Goal: Task Accomplishment & Management: Use online tool/utility

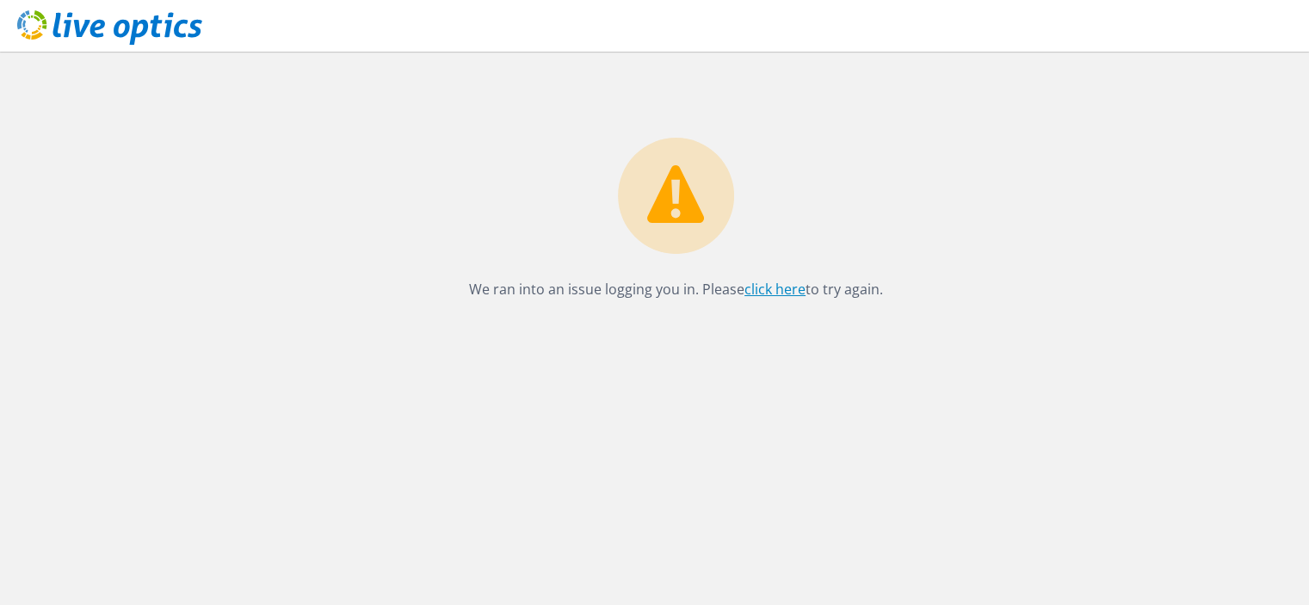
click at [755, 289] on link "click here" at bounding box center [774, 289] width 61 height 19
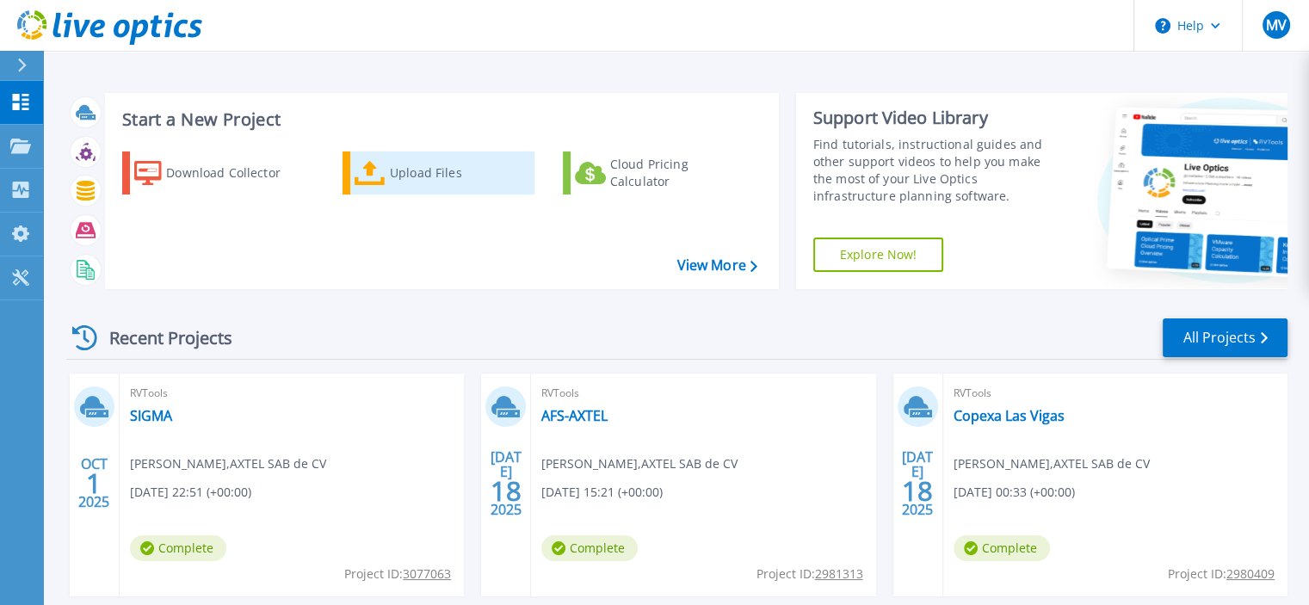
click at [390, 178] on div "Upload Files" at bounding box center [459, 173] width 138 height 34
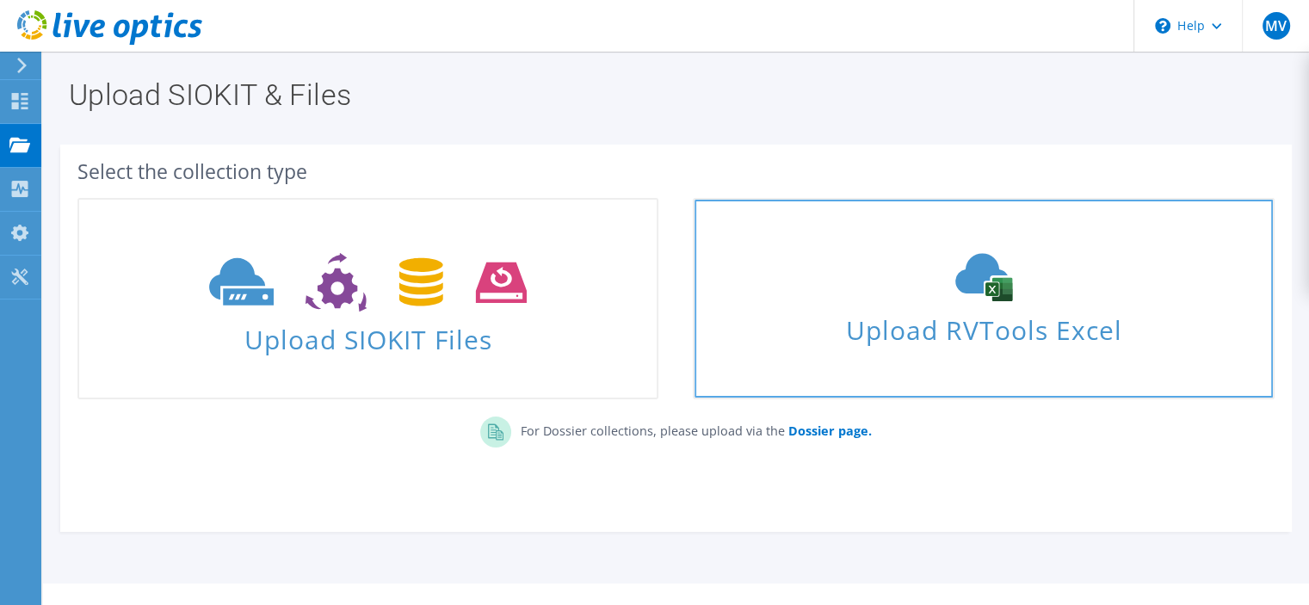
click at [925, 344] on span "Upload RVTools Excel" at bounding box center [982, 325] width 577 height 37
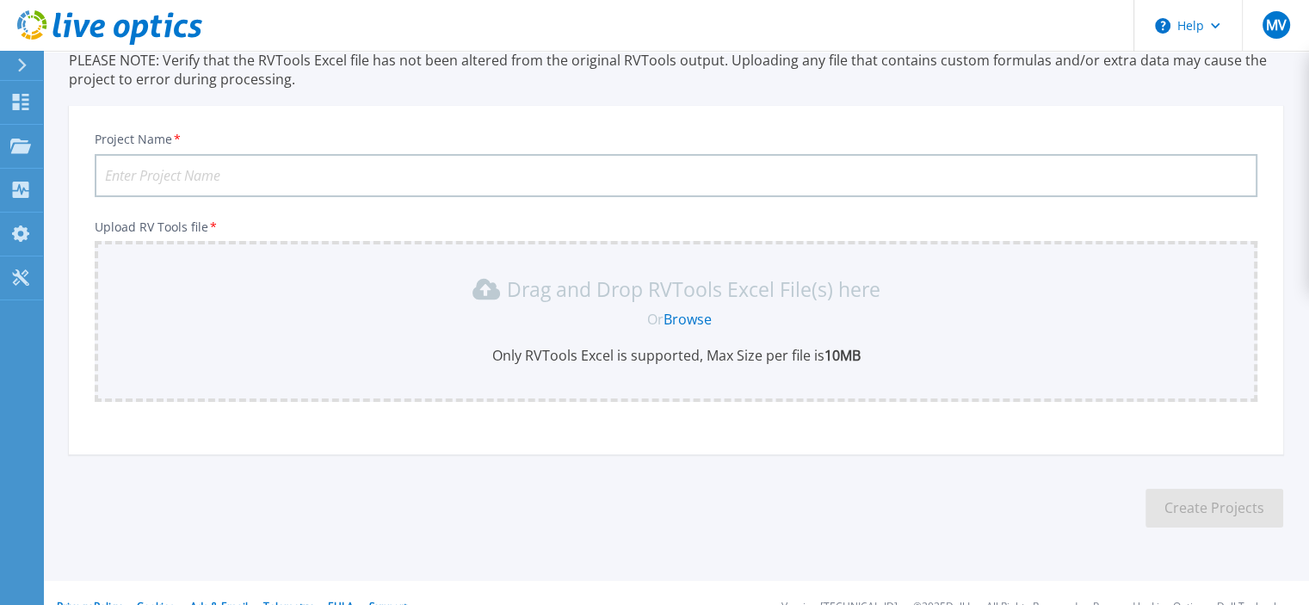
scroll to position [155, 0]
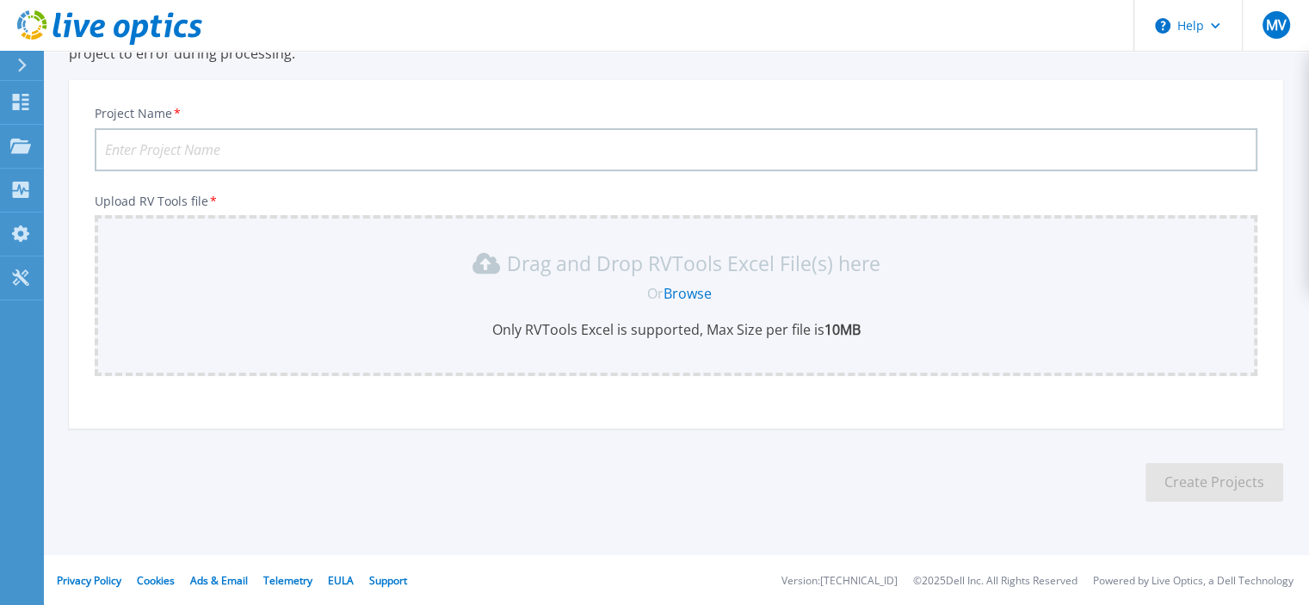
click at [367, 141] on input "Project Name *" at bounding box center [676, 149] width 1162 height 43
type input "Hitachi 2.0"
click at [688, 288] on link "Browse" at bounding box center [687, 293] width 48 height 19
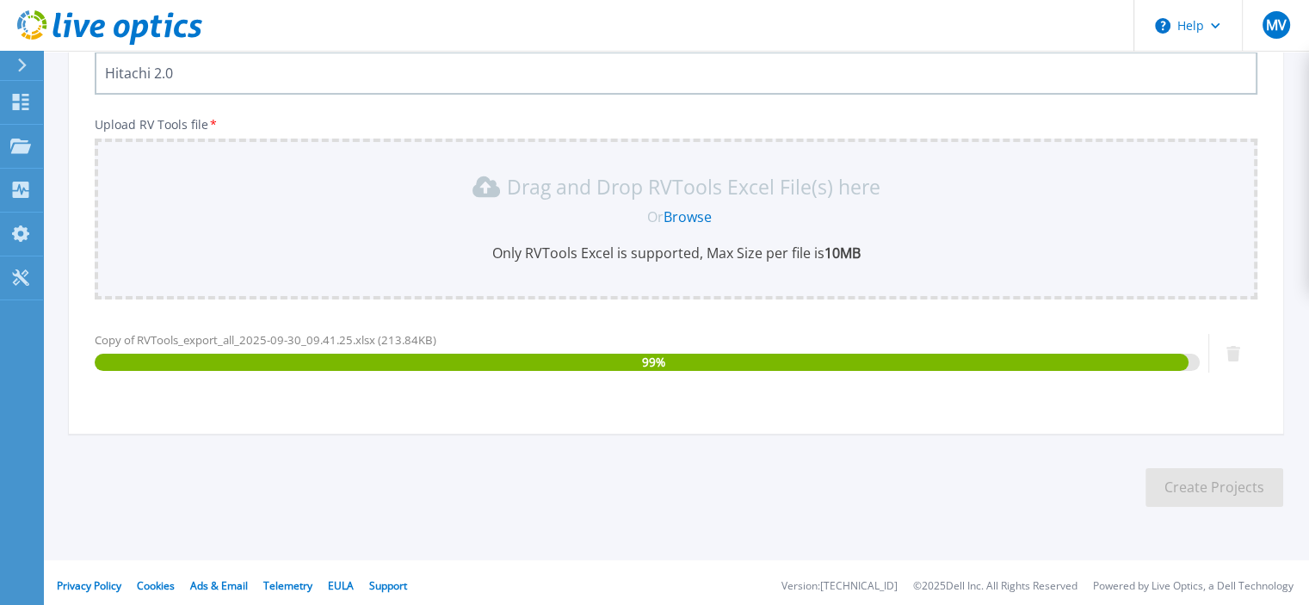
scroll to position [237, 0]
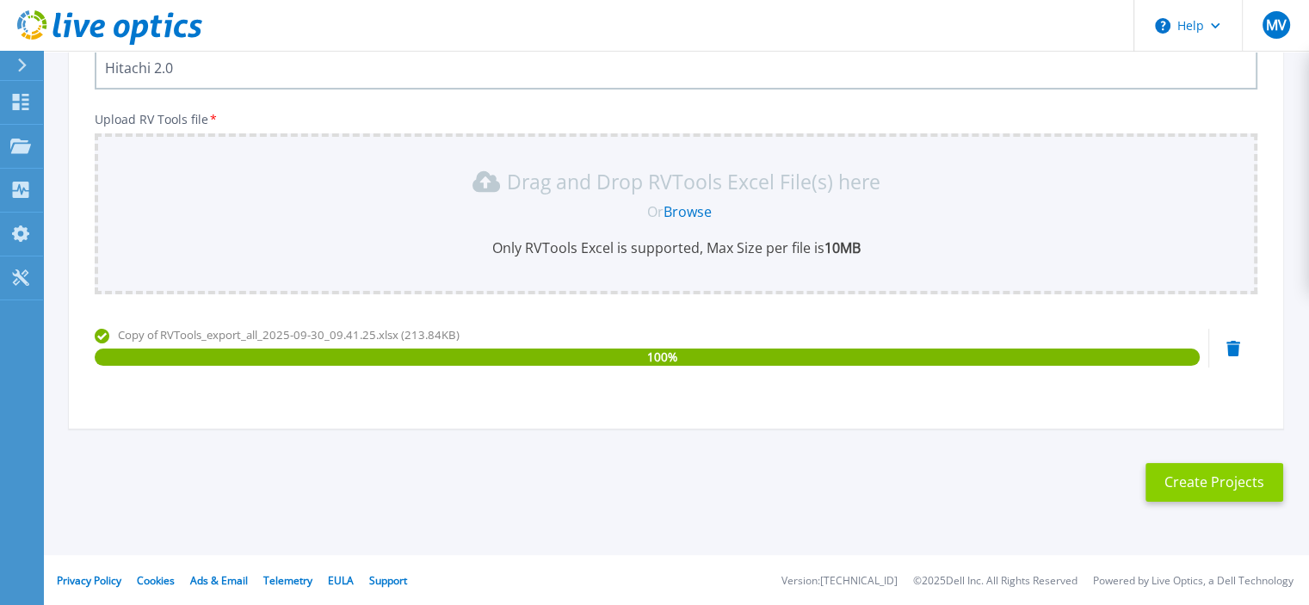
click at [1207, 489] on button "Create Projects" at bounding box center [1214, 482] width 138 height 39
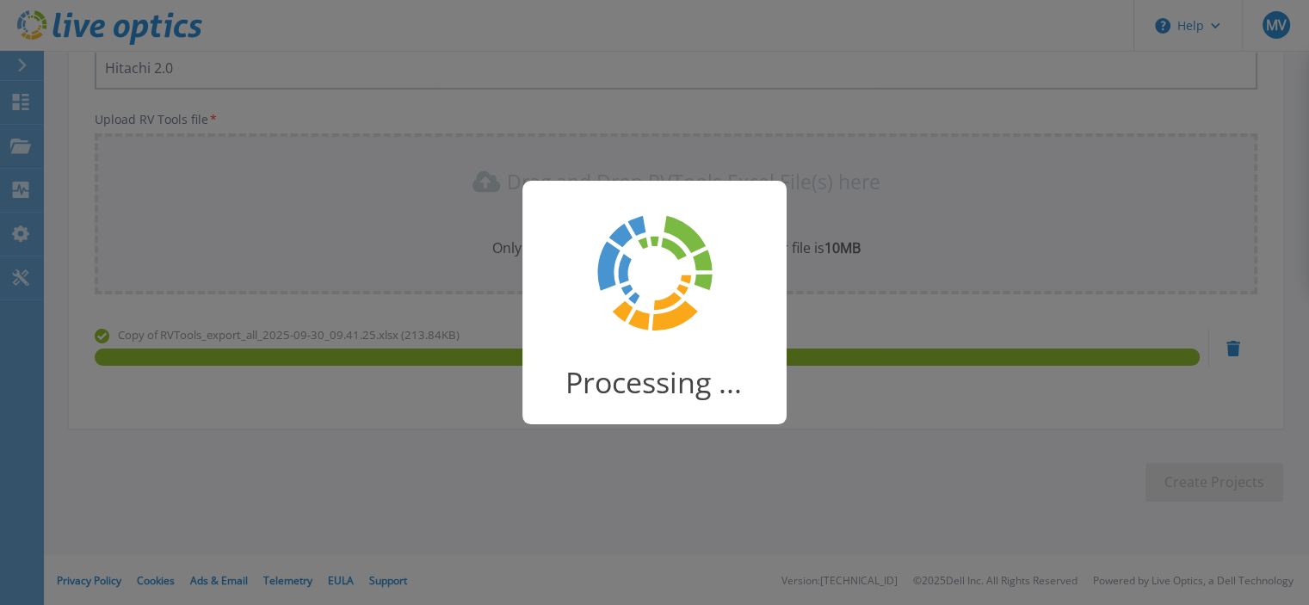
scroll to position [212, 0]
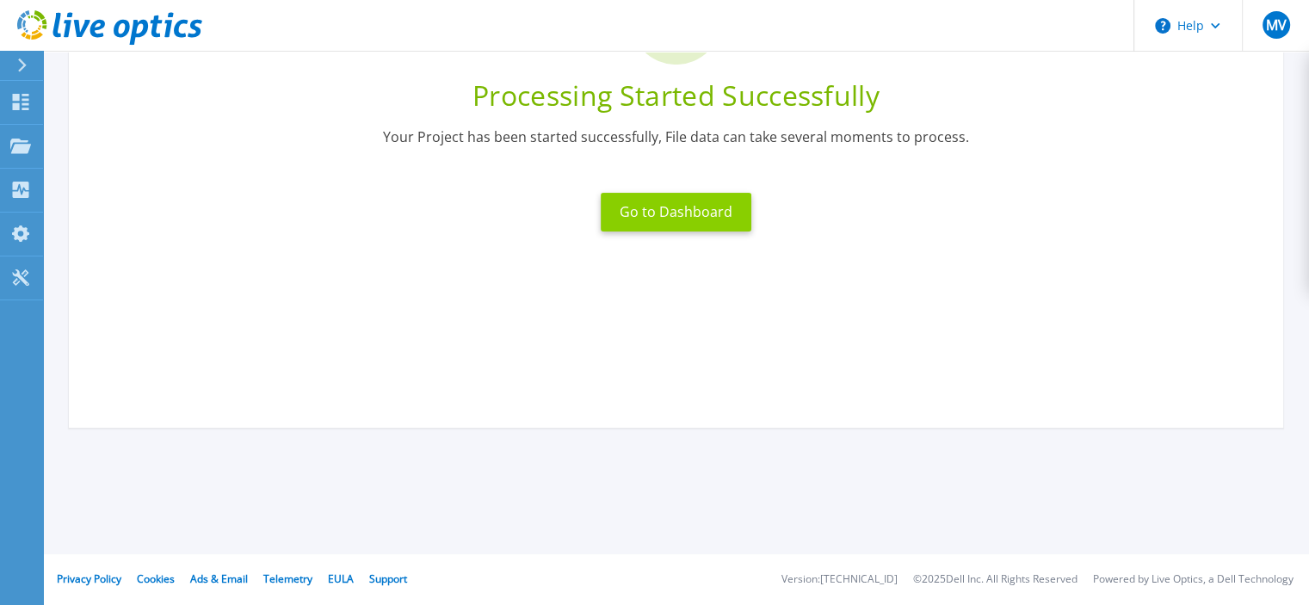
click at [685, 204] on button "Go to Dashboard" at bounding box center [676, 212] width 151 height 39
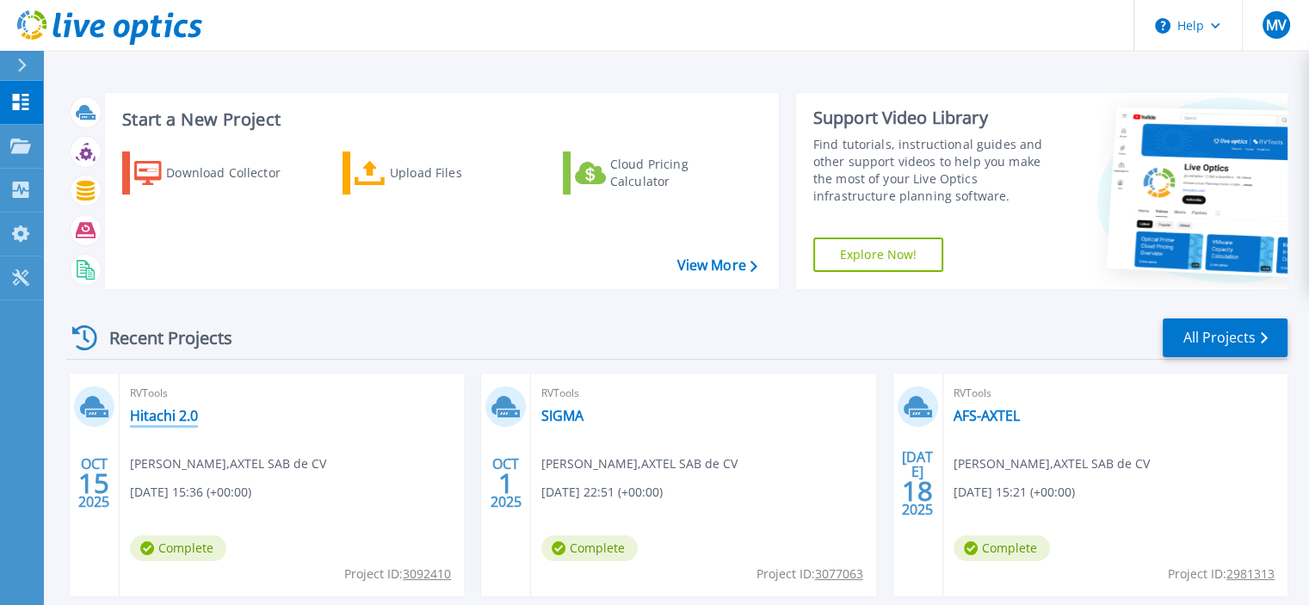
click at [169, 413] on link "Hitachi 2.0" at bounding box center [164, 415] width 68 height 17
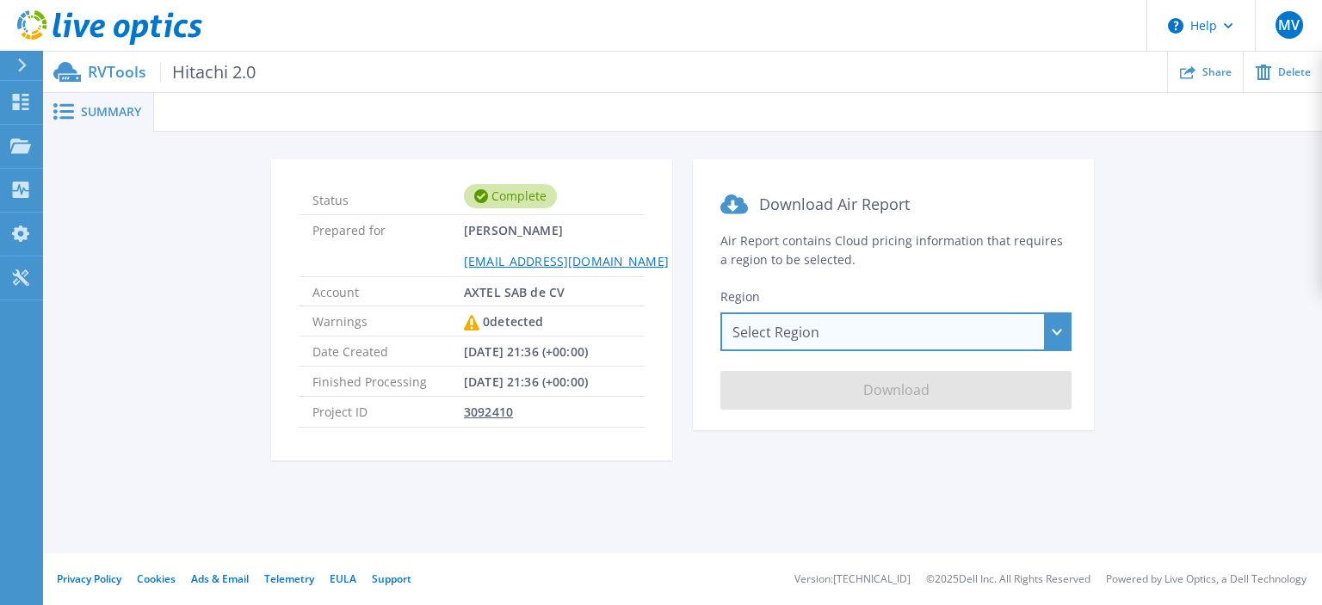
click at [1053, 325] on div "Select Region [GEOGRAPHIC_DATA] ([GEOGRAPHIC_DATA]) [GEOGRAPHIC_DATA] ([GEOGRAP…" at bounding box center [895, 331] width 351 height 39
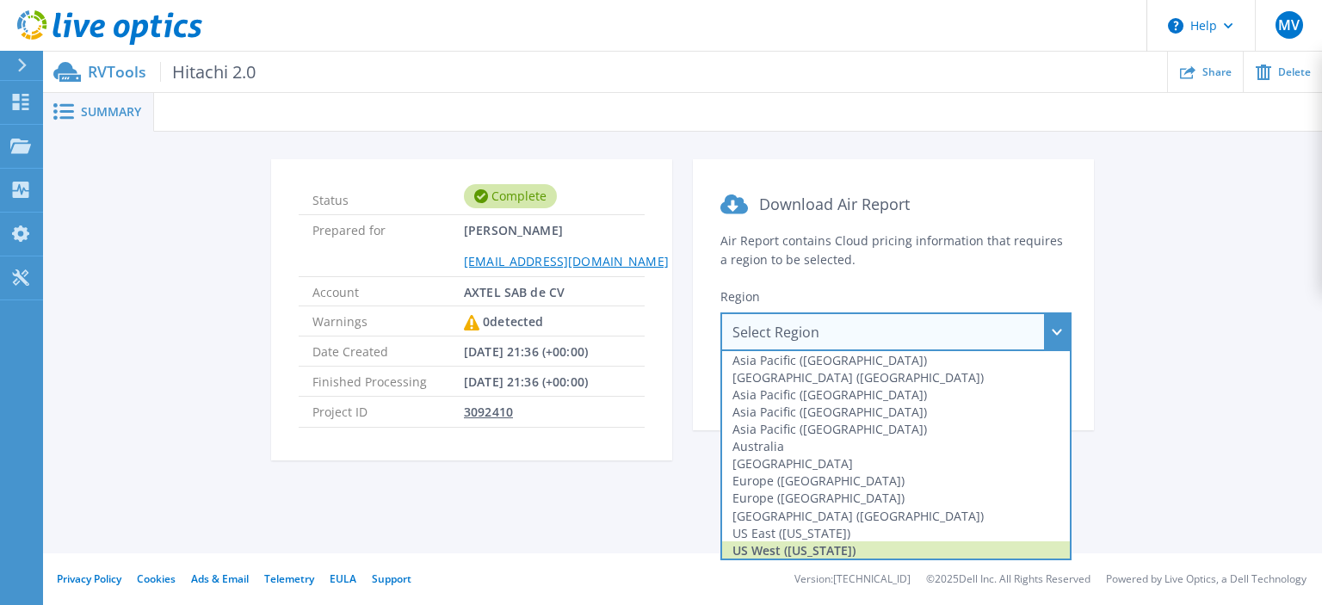
click at [800, 545] on div "US West ([US_STATE])" at bounding box center [896, 549] width 348 height 17
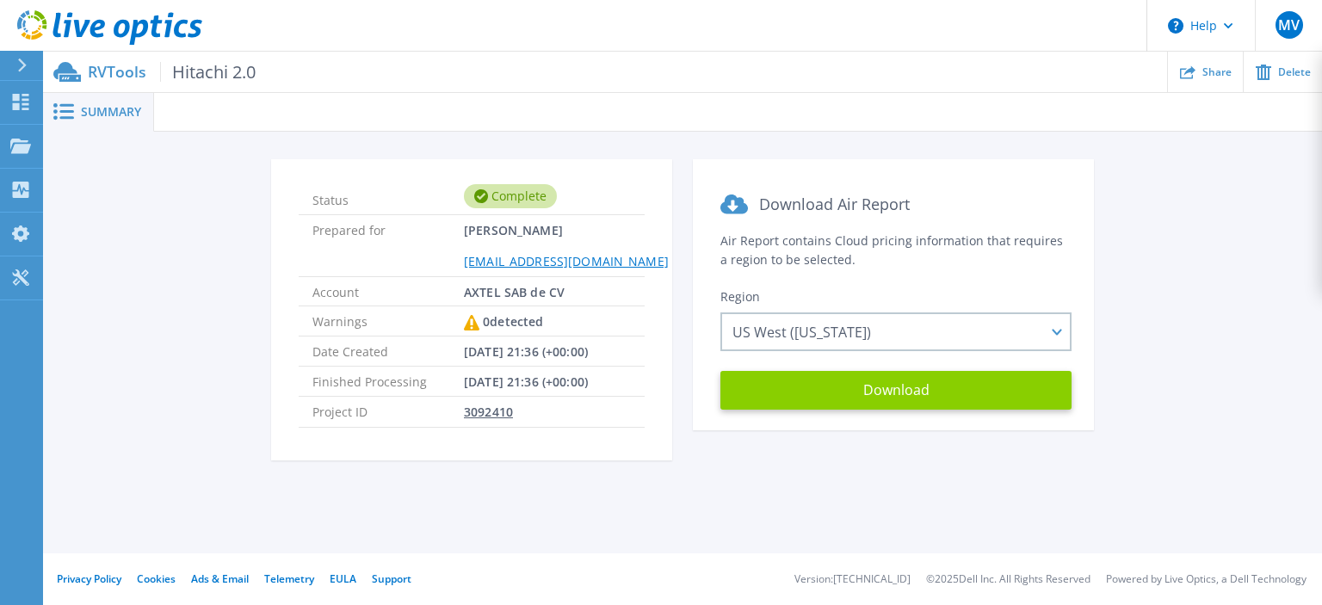
click at [855, 396] on button "Download" at bounding box center [895, 390] width 351 height 39
